Goal: Information Seeking & Learning: Learn about a topic

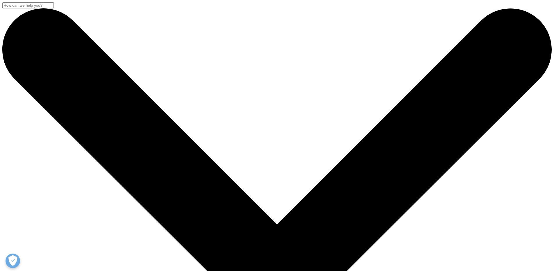
drag, startPoint x: 106, startPoint y: 122, endPoint x: 253, endPoint y: 176, distance: 157.1
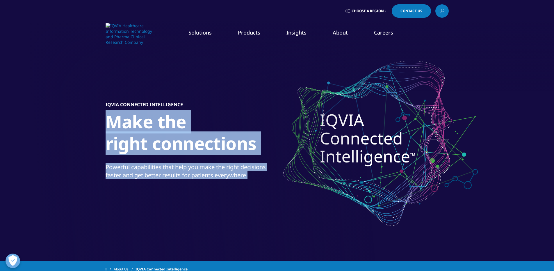
click at [253, 176] on div "IQVIA Connected Intelligence Make the right connections Powerful capabilities t…" at bounding box center [277, 143] width 343 height 198
copy div "Make the right connections Powerful capabilities that help you make the right d…"
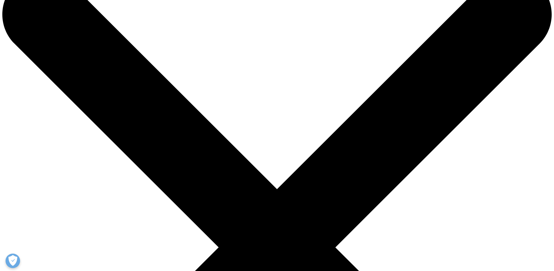
scroll to position [38, 0]
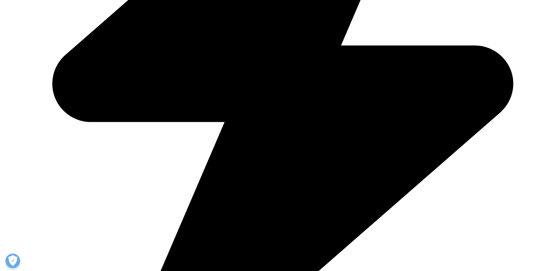
scroll to position [535, 0]
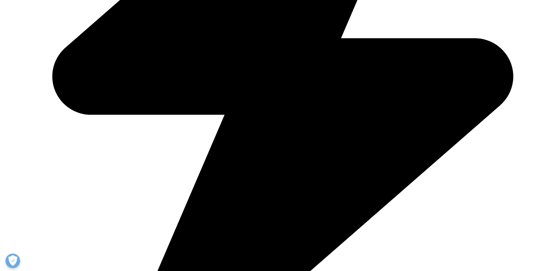
drag, startPoint x: 335, startPoint y: 170, endPoint x: 364, endPoint y: 176, distance: 30.2
copy div "With IQVIA AI, accelerated by NVIDIA, our AI agents are ready for life sciences."
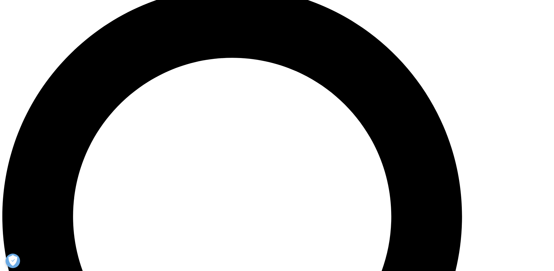
scroll to position [688, 0]
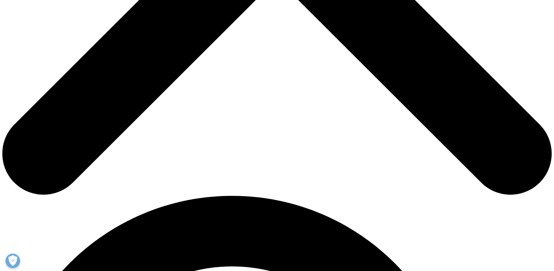
scroll to position [363, 0]
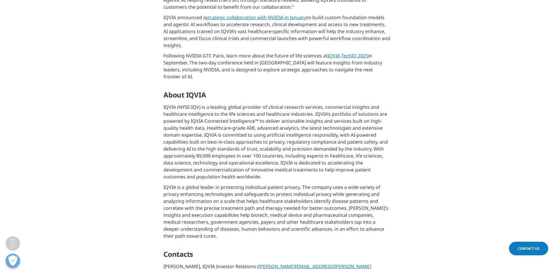
click at [240, 153] on p "IQVIA (NYSE:IQV) is a leading global provider of clinical research services, co…" at bounding box center [276, 144] width 227 height 80
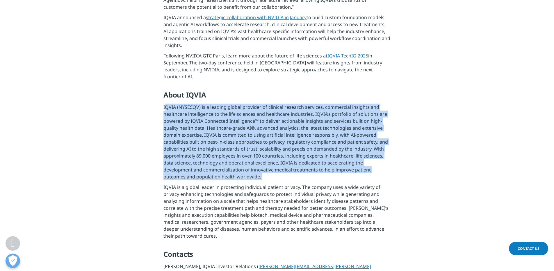
click at [240, 153] on p "IQVIA (NYSE:IQV) is a leading global provider of clinical research services, co…" at bounding box center [276, 144] width 227 height 80
click at [280, 174] on p "IQVIA (NYSE:IQV) is a leading global provider of clinical research services, co…" at bounding box center [276, 144] width 227 height 80
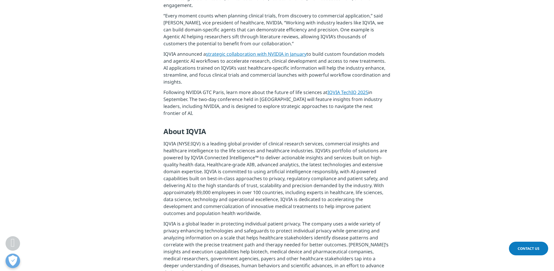
scroll to position [326, 0]
